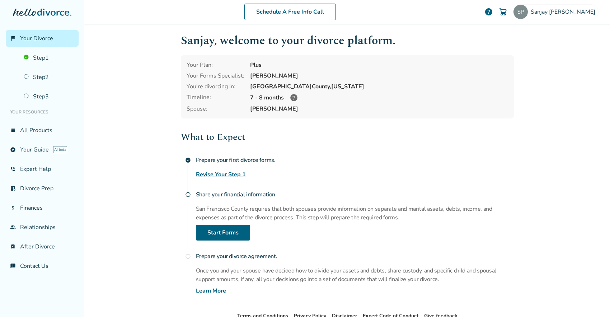
scroll to position [9, 0]
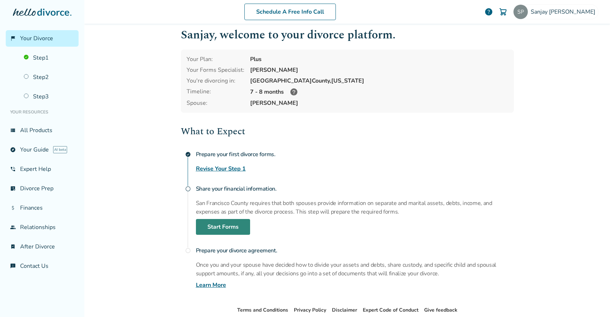
click at [219, 224] on link "Start Forms" at bounding box center [223, 227] width 54 height 16
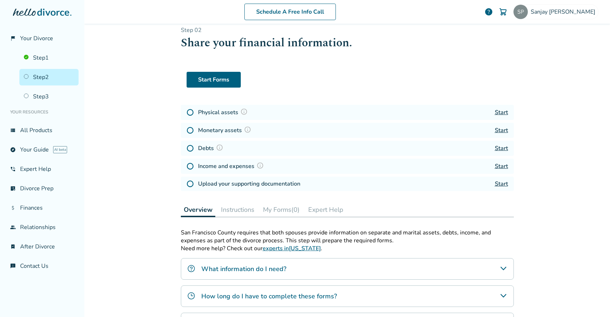
click at [497, 112] on link "Start" at bounding box center [500, 112] width 13 height 8
